Goal: Entertainment & Leisure: Consume media (video, audio)

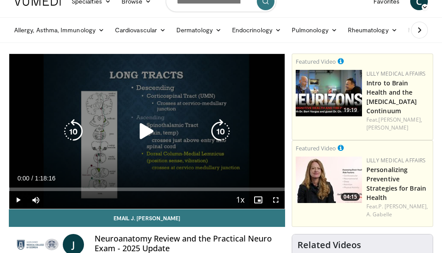
scroll to position [16, 0]
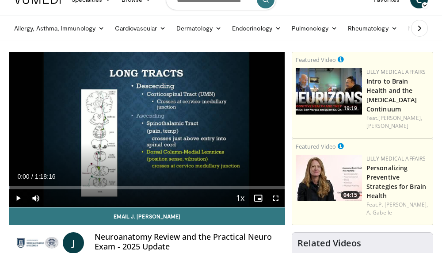
click at [21, 200] on span "Video Player" at bounding box center [18, 198] width 18 height 18
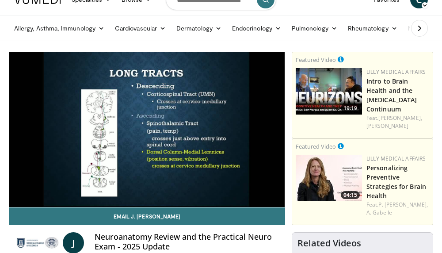
click at [75, 198] on video-js "**********" at bounding box center [146, 129] width 275 height 155
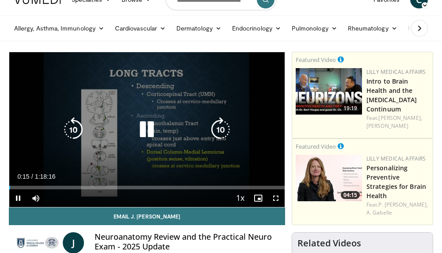
click at [276, 197] on span "Video Player" at bounding box center [276, 198] width 18 height 18
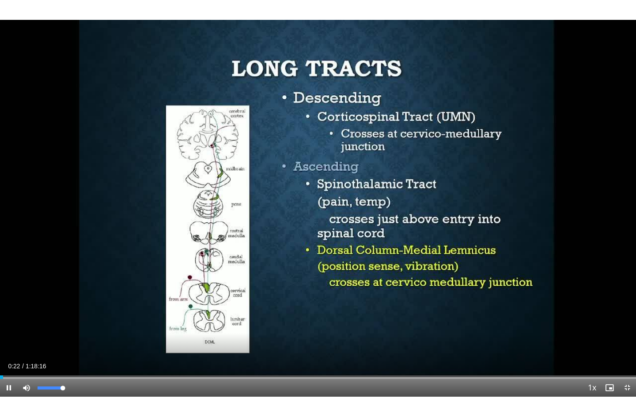
click at [67, 252] on div "Mute 100%" at bounding box center [49, 388] width 62 height 18
click at [12, 252] on span "Video Player" at bounding box center [9, 388] width 18 height 18
click at [441, 252] on div "Current Time 0:27 / Duration 1:18:16 Play Skip Backward Skip Forward Mute 0% Lo…" at bounding box center [318, 388] width 636 height 18
click at [441, 252] on span "Video Player" at bounding box center [627, 388] width 18 height 18
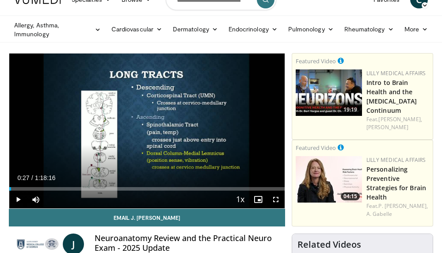
click at [15, 198] on span "Video Player" at bounding box center [18, 199] width 18 height 18
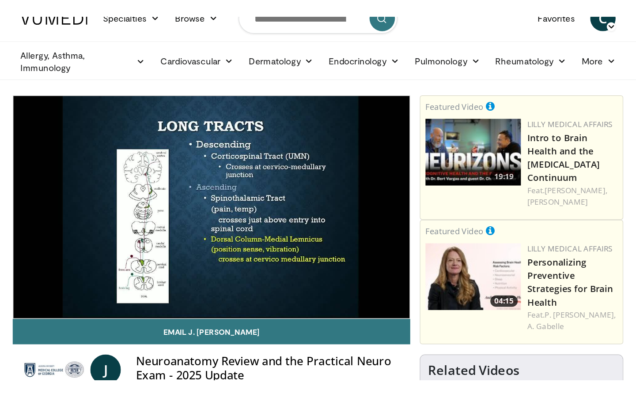
scroll to position [30, 0]
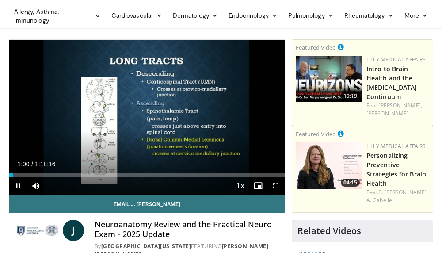
click at [276, 186] on span "Video Player" at bounding box center [276, 186] width 18 height 18
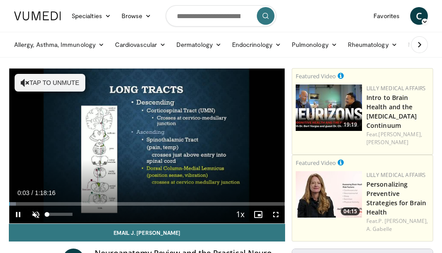
click at [35, 215] on span "Video Player" at bounding box center [36, 214] width 18 height 18
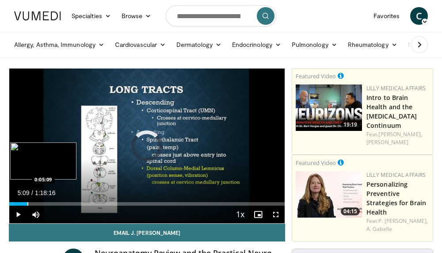
click at [27, 203] on div "Progress Bar" at bounding box center [27, 204] width 1 height 4
click at [21, 204] on div "Progress Bar" at bounding box center [21, 204] width 1 height 4
click at [20, 204] on div "Progress Bar" at bounding box center [20, 204] width 1 height 4
drag, startPoint x: 42, startPoint y: 204, endPoint x: 22, endPoint y: 203, distance: 19.9
click at [22, 203] on div "Loaded : 11.92% 0:03:53 0:03:53" at bounding box center [146, 204] width 275 height 4
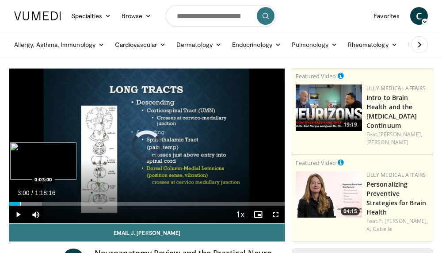
click at [20, 203] on div "Progress Bar" at bounding box center [20, 204] width 1 height 4
click at [16, 204] on div "Progress Bar" at bounding box center [16, 204] width 1 height 4
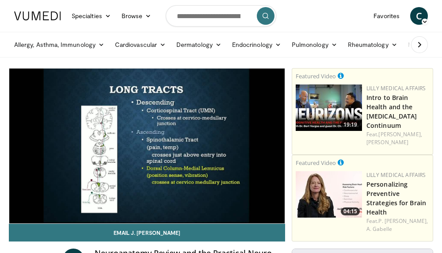
click at [19, 204] on div "10 seconds Tap to unmute" at bounding box center [146, 145] width 275 height 155
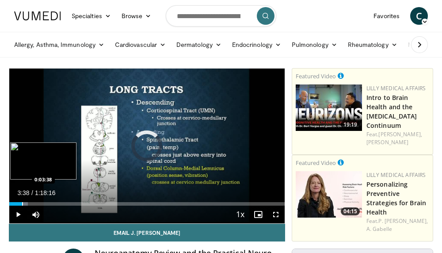
click at [23, 204] on div "Progress Bar" at bounding box center [22, 204] width 1 height 4
click at [20, 204] on div "Progress Bar" at bounding box center [20, 204] width 1 height 4
click at [18, 204] on div "Progress Bar" at bounding box center [18, 204] width 1 height 4
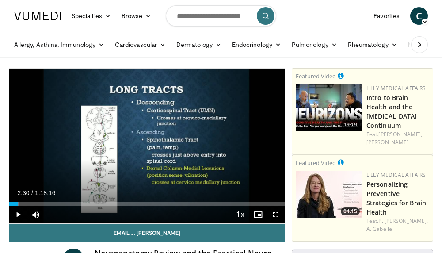
click at [275, 214] on span "Video Player" at bounding box center [276, 214] width 18 height 18
